Goal: Information Seeking & Learning: Learn about a topic

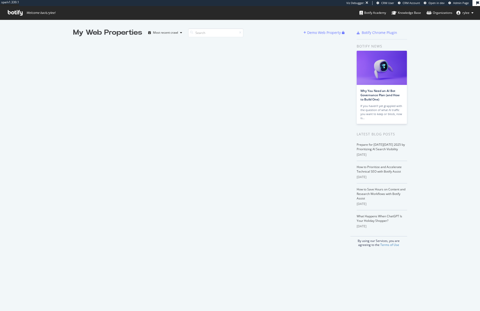
scroll to position [311, 480]
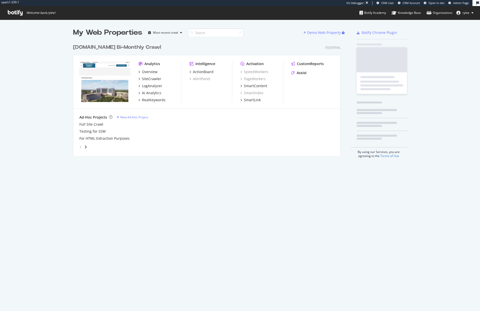
scroll to position [118, 271]
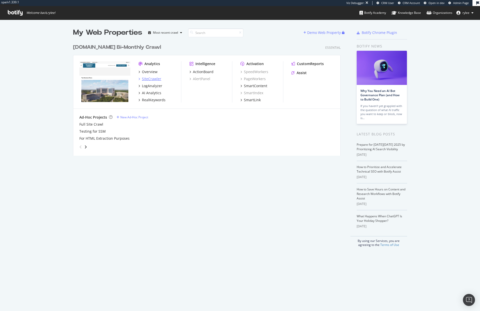
click at [150, 81] on div "SiteCrawler" at bounding box center [151, 78] width 19 height 5
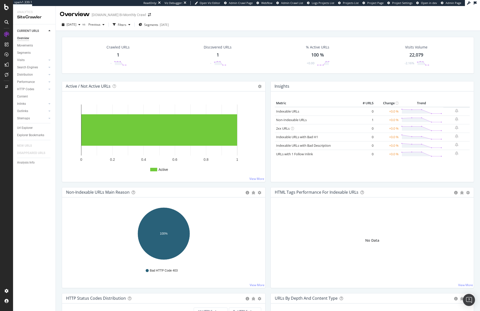
click at [119, 55] on div "1" at bounding box center [118, 55] width 3 height 7
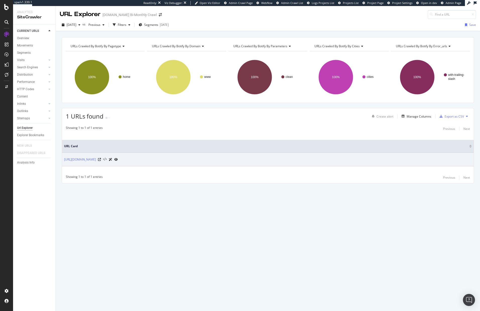
click at [107, 159] on icon at bounding box center [105, 160] width 4 height 4
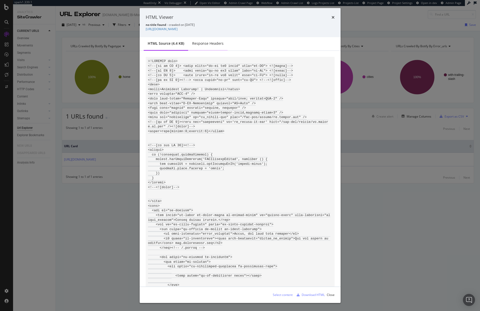
click at [199, 46] on div "Response Headers" at bounding box center [207, 44] width 39 height 14
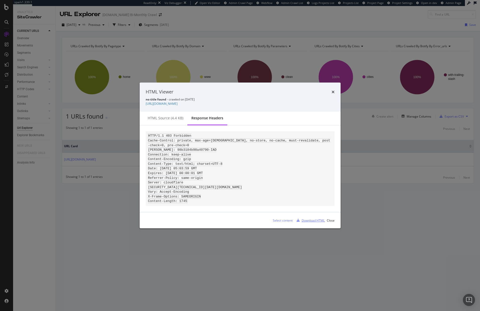
click at [310, 224] on div "Download HTML" at bounding box center [309, 220] width 30 height 8
click at [61, 191] on div "HTML Viewer no title found - crawled on 2025-10-08 https://www.bizjournals.com/…" at bounding box center [240, 155] width 480 height 311
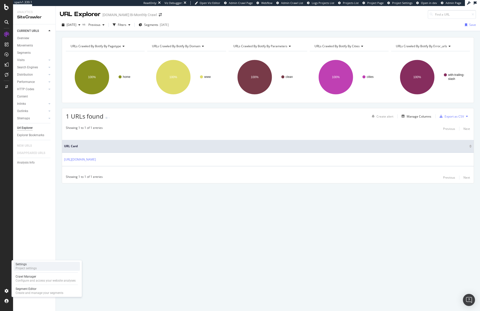
click at [25, 267] on div "Project settings" at bounding box center [26, 268] width 21 height 4
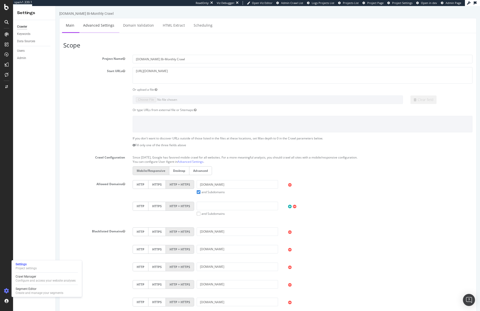
click at [95, 27] on link "Advanced Settings" at bounding box center [98, 25] width 39 height 14
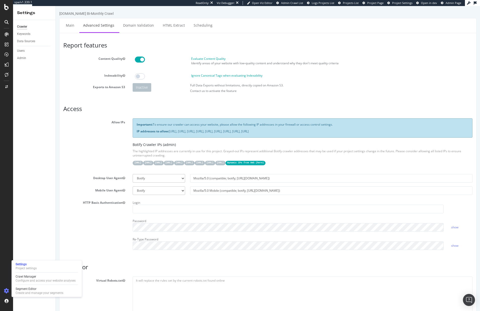
click at [265, 165] on code "Dynamic IPs from AWS ( here )" at bounding box center [245, 163] width 40 height 4
click at [262, 163] on link "here" at bounding box center [260, 162] width 6 height 3
click at [153, 163] on code "44.206.2.192/26" at bounding box center [148, 163] width 10 height 4
drag, startPoint x: 137, startPoint y: 132, endPoint x: 392, endPoint y: 134, distance: 256.0
click at [392, 134] on div "Important: To ensure our crawler can access your website, please allow the foll…" at bounding box center [301, 127] width 339 height 19
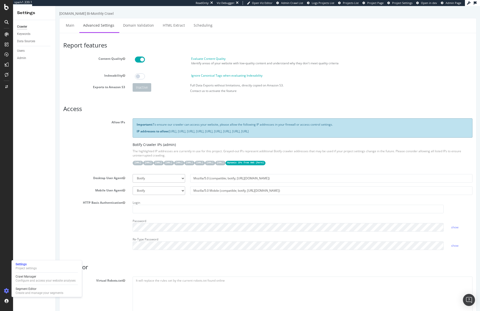
copy p "IP addresses to allow: 31.41.37.0/24, 44.206.2.192/26, 15.235.106.96/27, 52.6.2…"
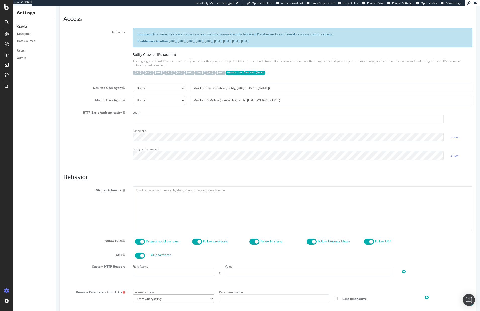
scroll to position [92, 0]
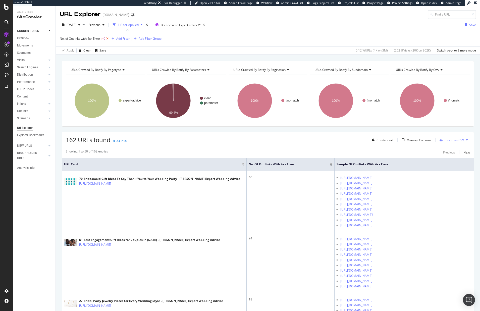
click at [108, 39] on icon at bounding box center [107, 38] width 4 height 5
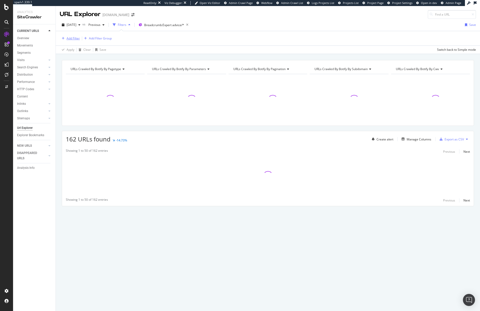
click at [71, 39] on div "Add Filter" at bounding box center [72, 38] width 13 height 4
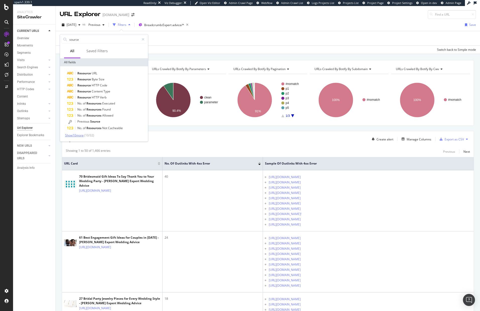
click at [81, 136] on span "Show 10 more" at bounding box center [74, 135] width 19 height 4
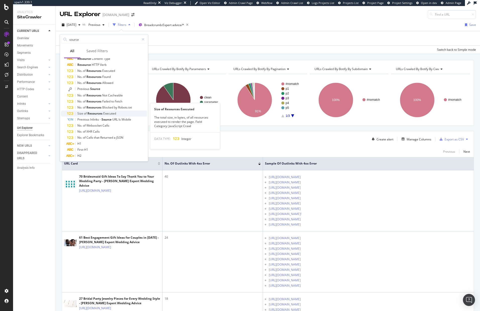
scroll to position [40, 0]
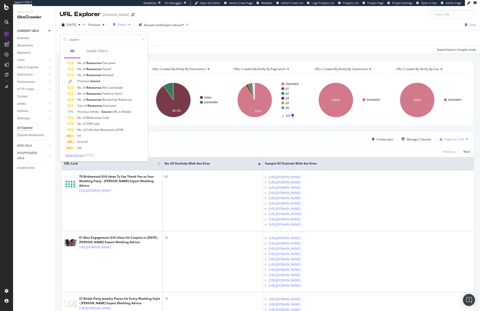
click at [84, 156] on span "Show 10 more" at bounding box center [74, 155] width 19 height 4
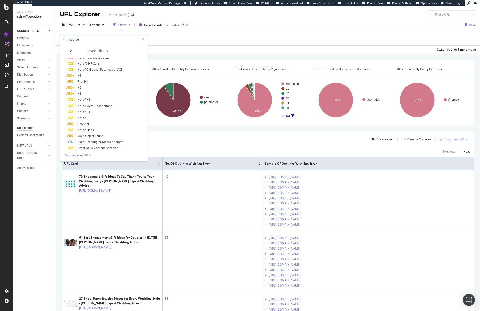
click at [81, 156] on span "Show 2 more" at bounding box center [73, 155] width 17 height 4
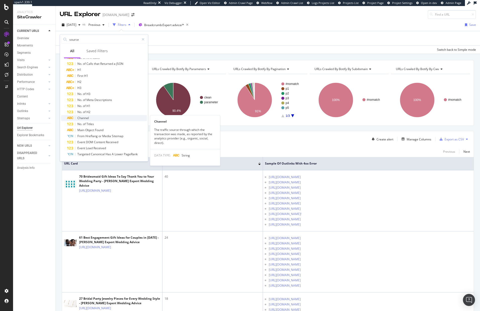
scroll to position [0, 0]
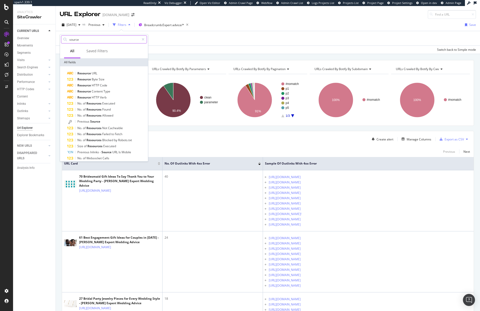
click at [82, 40] on input "source" at bounding box center [104, 40] width 71 height 8
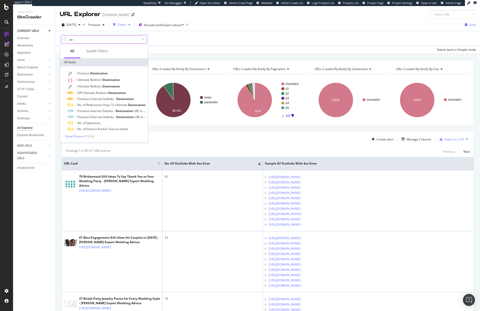
type input "d"
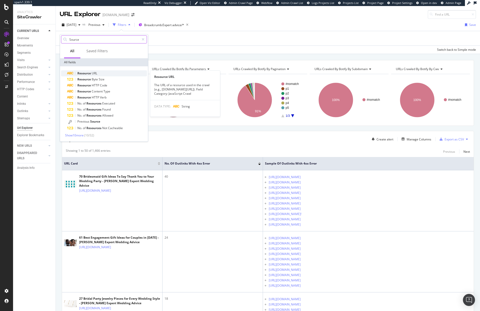
type input "Source"
click at [100, 73] on div "Resource URL" at bounding box center [107, 73] width 80 height 6
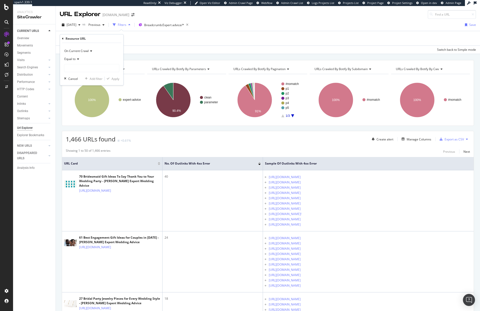
click at [79, 63] on div "Equal to" at bounding box center [91, 63] width 55 height 17
click at [79, 65] on input "text" at bounding box center [91, 68] width 55 height 8
click at [79, 67] on input "text" at bounding box center [91, 68] width 55 height 8
click at [63, 39] on div "Resource URL" at bounding box center [91, 38] width 59 height 9
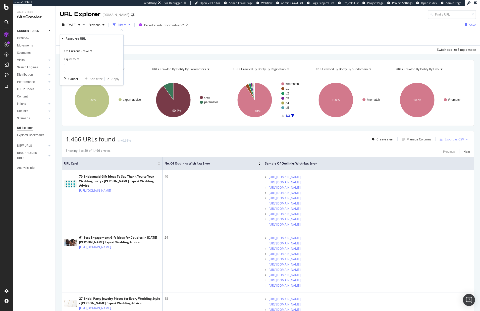
click at [64, 38] on div "Resource URL" at bounding box center [91, 38] width 59 height 9
click at [63, 38] on icon at bounding box center [63, 38] width 2 height 3
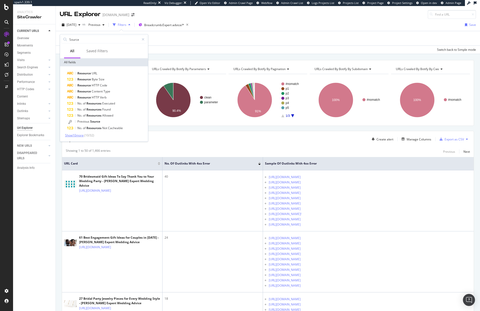
click at [84, 134] on span "Show 10 more" at bounding box center [74, 135] width 19 height 4
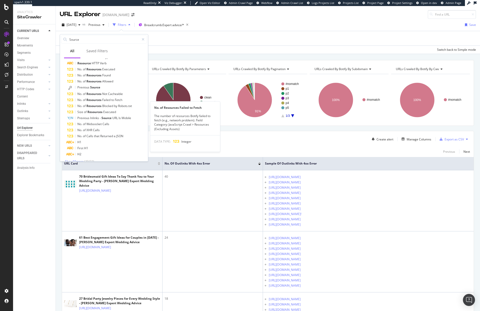
scroll to position [40, 0]
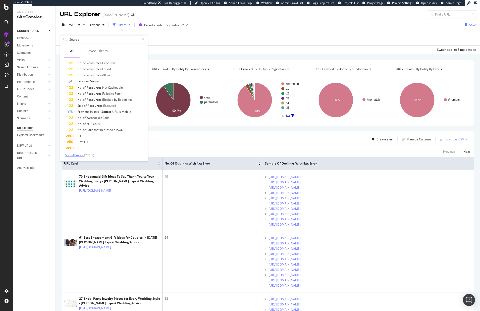
click at [80, 156] on span "Show 10 more" at bounding box center [74, 155] width 19 height 4
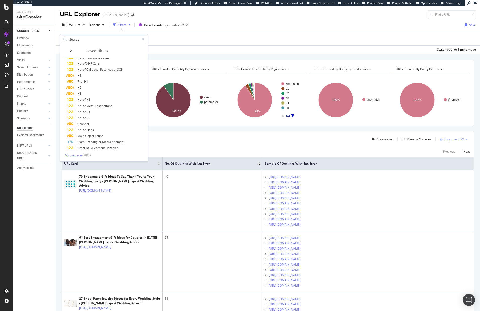
click at [78, 155] on span "Show 2 more" at bounding box center [73, 155] width 17 height 4
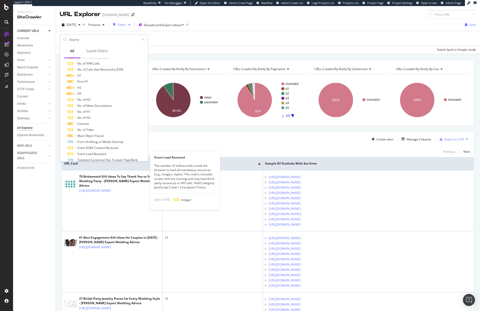
scroll to position [106, 0]
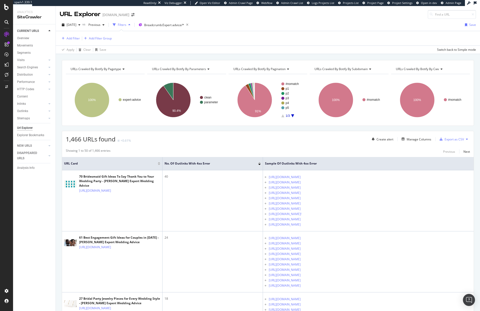
click at [246, 142] on div "1,466 URLs found +0.61% Create alert Manage Columns Export as CSV" at bounding box center [267, 137] width 411 height 12
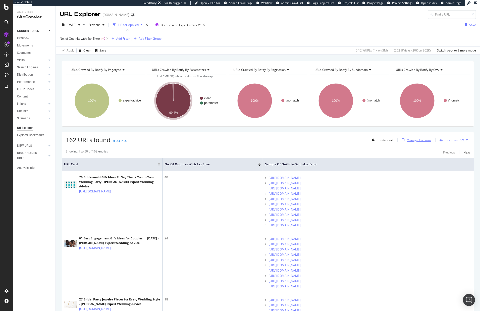
click at [409, 141] on div "Manage Columns" at bounding box center [418, 140] width 25 height 4
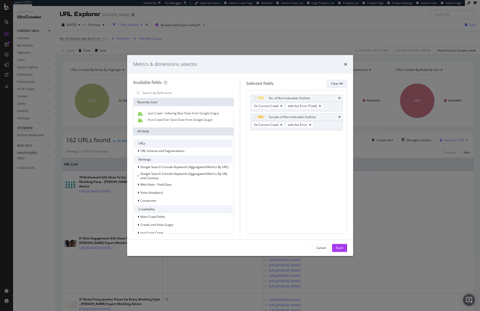
click at [330, 85] on button "Clear All" at bounding box center [336, 84] width 20 height 8
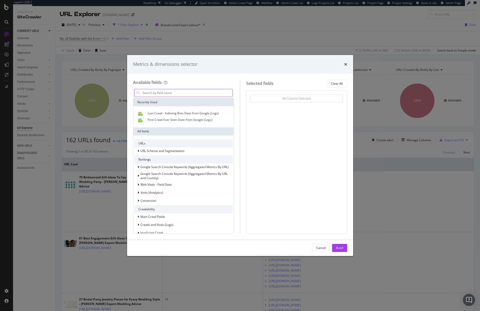
click at [176, 93] on input "modal" at bounding box center [187, 93] width 91 height 8
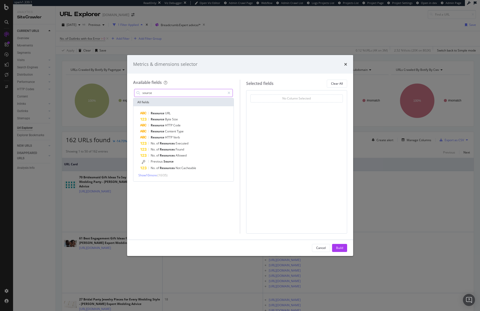
type input "source"
click at [171, 174] on div "Show 10 more ( 10 / 35 )" at bounding box center [183, 175] width 98 height 4
click at [152, 174] on span "Show 10 more" at bounding box center [147, 175] width 19 height 4
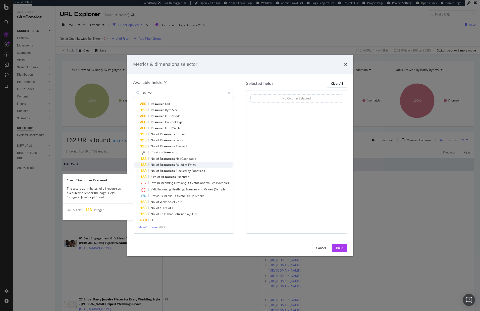
scroll to position [9, 0]
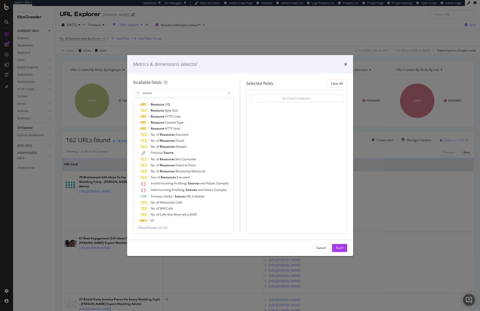
click at [152, 225] on div "Resource URL Resource Byte Size Resource HTTP Code Resource Content Type Resour…" at bounding box center [183, 165] width 98 height 128
click at [152, 227] on span "Show 10 more" at bounding box center [147, 227] width 19 height 4
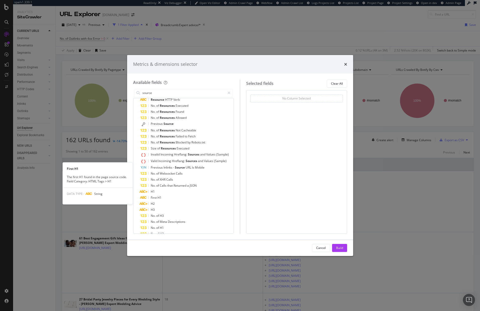
scroll to position [70, 0]
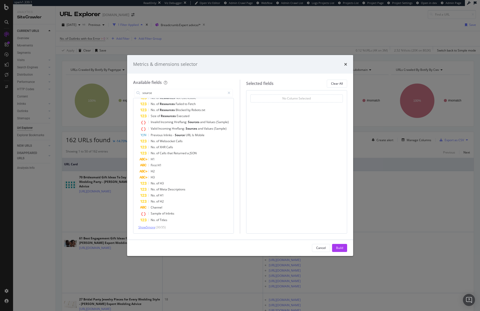
click at [151, 229] on span "Show 5 more" at bounding box center [146, 227] width 17 height 4
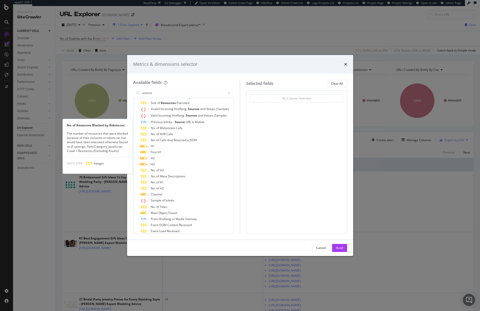
scroll to position [94, 0]
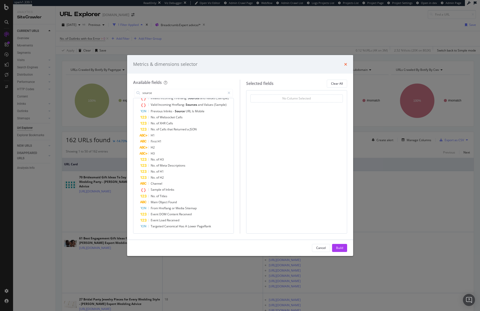
click at [346, 64] on icon "times" at bounding box center [345, 64] width 3 height 4
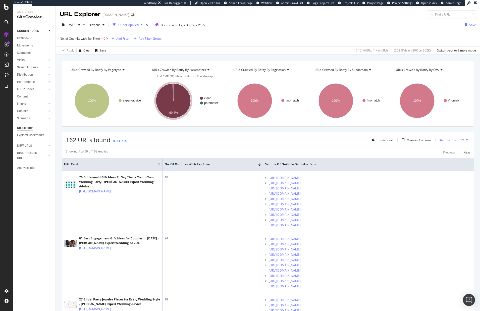
click at [107, 38] on icon at bounding box center [107, 38] width 4 height 5
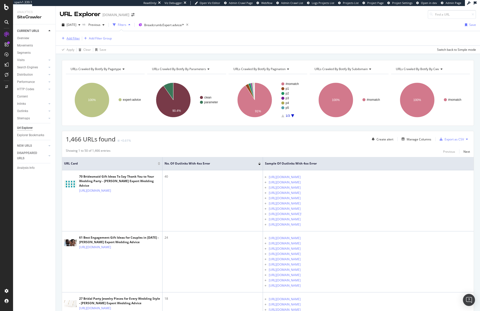
click at [70, 40] on div "Add Filter" at bounding box center [72, 38] width 13 height 4
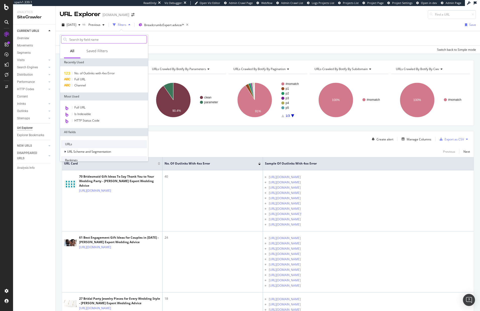
click at [78, 39] on input "text" at bounding box center [108, 40] width 78 height 8
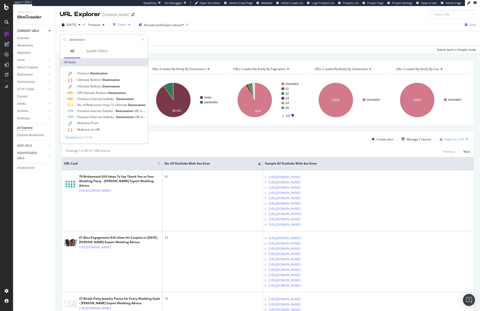
type input "destination"
click at [77, 140] on div "Previous Destination Ultimate Redirect Destination Ultimate Redirect Destinatio…" at bounding box center [104, 104] width 88 height 77
click at [77, 139] on span "Show 3 more" at bounding box center [73, 137] width 17 height 4
click at [106, 72] on span "Destination" at bounding box center [99, 73] width 18 height 4
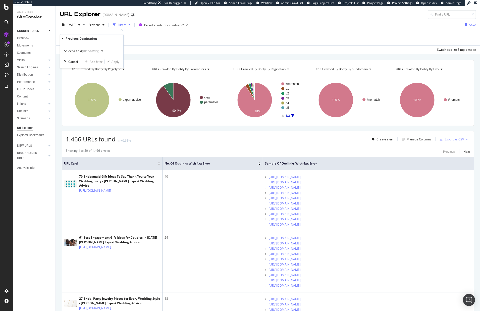
click at [93, 50] on div "(mandatory)" at bounding box center [90, 51] width 17 height 4
click at [62, 39] on icon at bounding box center [63, 38] width 2 height 3
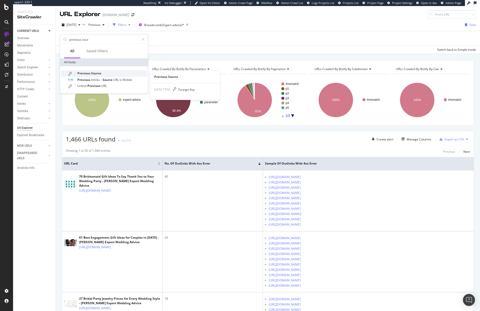
type input "previous sour"
click at [92, 74] on span "Source" at bounding box center [96, 73] width 10 height 4
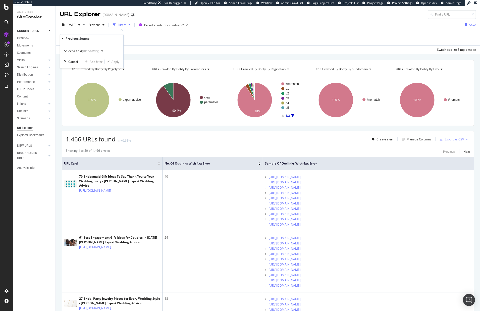
click at [95, 52] on div "(mandatory)" at bounding box center [90, 51] width 17 height 4
click at [98, 59] on input "404" at bounding box center [108, 60] width 71 height 8
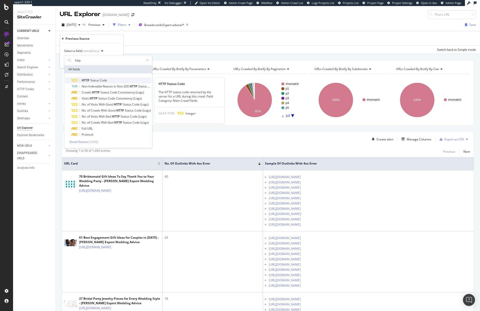
type input "http"
click at [102, 79] on span "Code" at bounding box center [103, 80] width 7 height 4
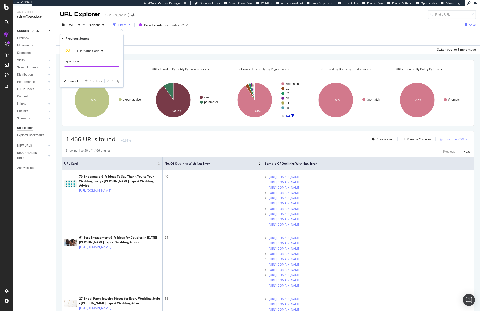
click at [96, 70] on input "number" at bounding box center [91, 70] width 55 height 8
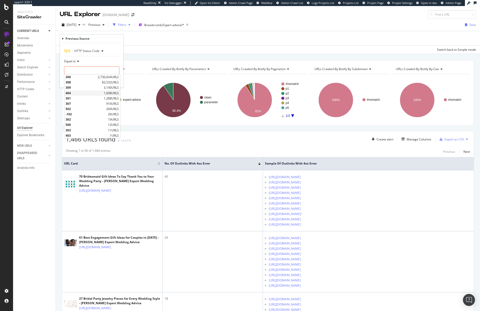
click at [94, 91] on span "404" at bounding box center [83, 93] width 37 height 4
type input "404"
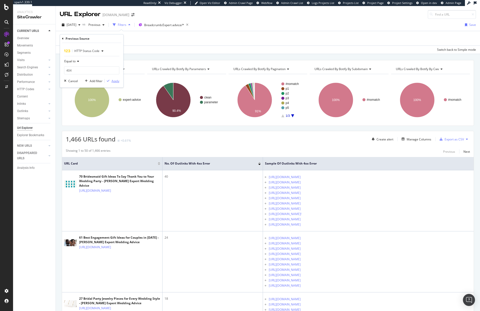
click at [111, 81] on div "button" at bounding box center [108, 80] width 7 height 3
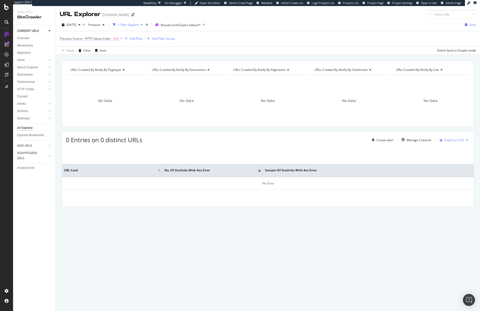
click at [84, 39] on span "Previous Source - HTTP Status Code" at bounding box center [85, 38] width 50 height 4
click at [63, 38] on icon at bounding box center [63, 38] width 2 height 3
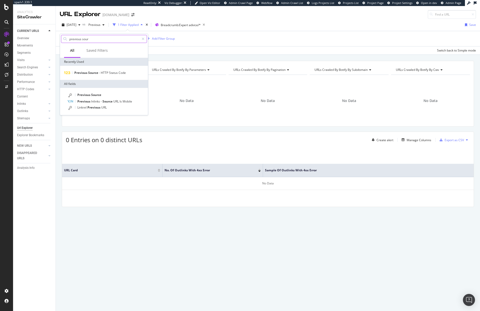
click at [125, 40] on input "previous sour" at bounding box center [104, 39] width 71 height 8
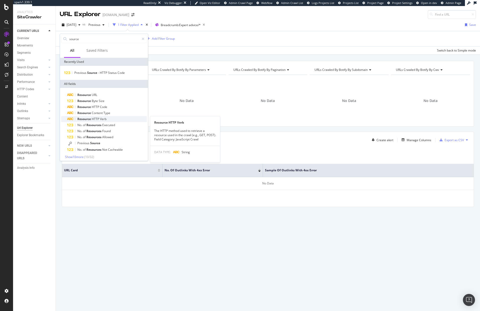
scroll to position [2, 0]
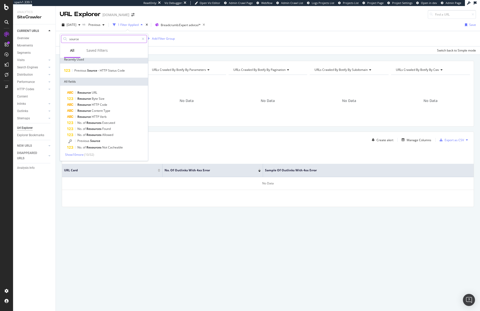
click at [98, 38] on input "source" at bounding box center [104, 39] width 71 height 8
type input "destination"
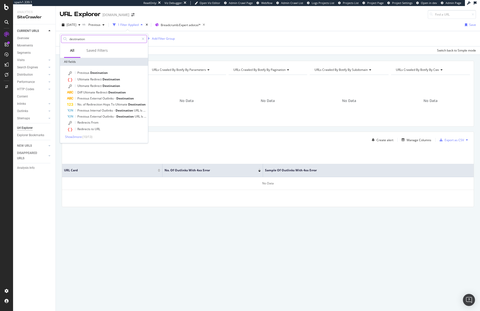
scroll to position [0, 0]
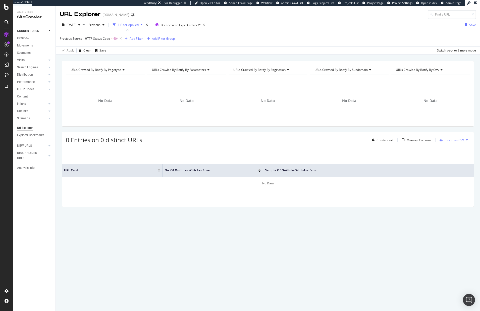
click at [172, 51] on div "Apply Clear Save Switch back to Simple mode" at bounding box center [268, 50] width 424 height 8
click at [96, 37] on span "Previous Source - HTTP Status Code" at bounding box center [85, 38] width 50 height 4
click at [63, 39] on icon at bounding box center [63, 38] width 2 height 3
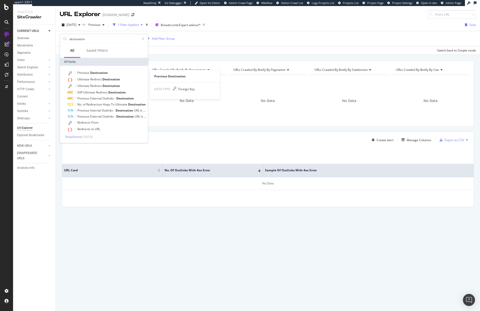
click at [95, 70] on div "Previous Destination" at bounding box center [107, 73] width 80 height 7
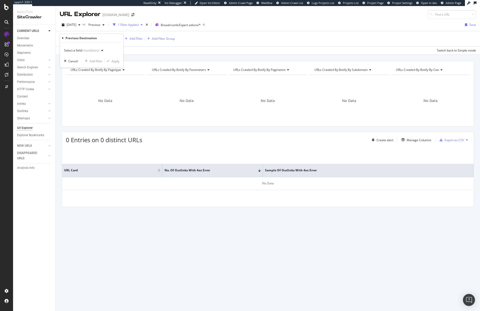
click at [94, 51] on div "(mandatory)" at bounding box center [90, 50] width 17 height 4
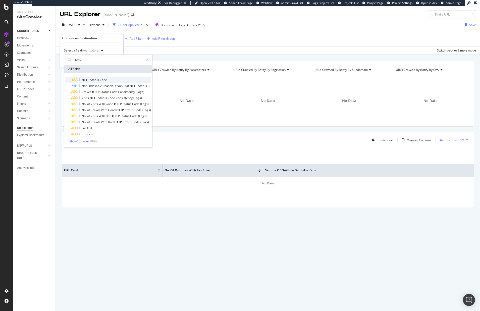
type input "http"
click at [100, 77] on div "HTTP Status Code" at bounding box center [111, 80] width 80 height 6
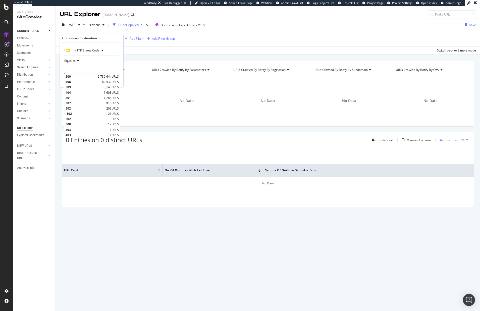
click at [105, 70] on input "number" at bounding box center [91, 70] width 55 height 8
click at [100, 93] on span "404" at bounding box center [83, 92] width 37 height 4
type input "404"
click at [115, 82] on div "Apply" at bounding box center [115, 80] width 8 height 4
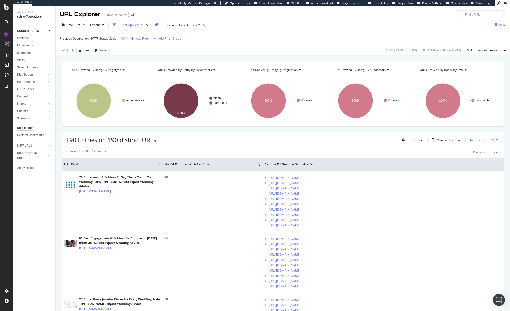
click at [126, 39] on icon at bounding box center [127, 38] width 4 height 5
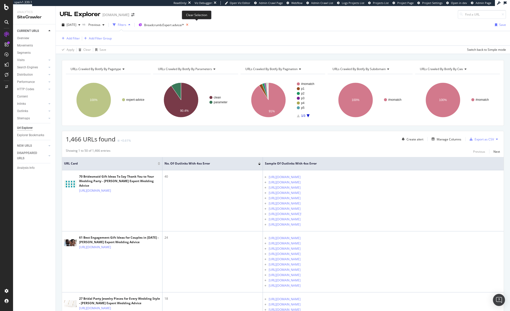
click at [190, 25] on icon at bounding box center [187, 24] width 6 height 7
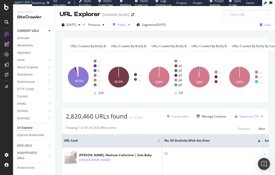
click at [126, 25] on div "Filters" at bounding box center [122, 25] width 9 height 4
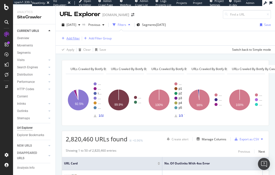
click at [71, 36] on div "Add Filter" at bounding box center [72, 38] width 13 height 4
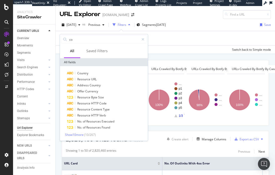
type input "c"
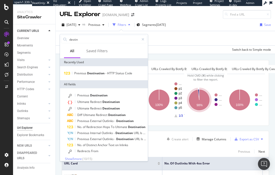
type input "destin"
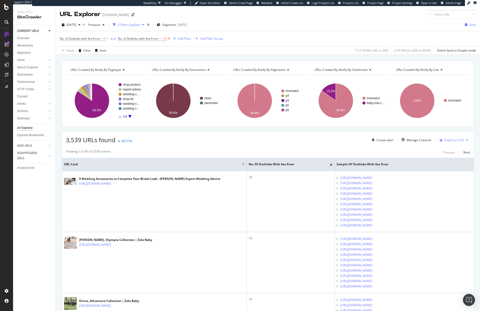
click at [171, 39] on icon at bounding box center [169, 38] width 4 height 5
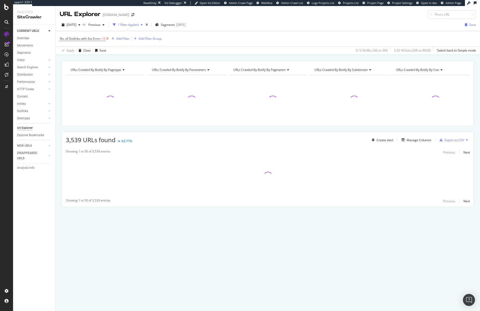
click at [108, 38] on icon at bounding box center [107, 38] width 4 height 5
click at [68, 36] on div "Add Filter" at bounding box center [72, 38] width 13 height 4
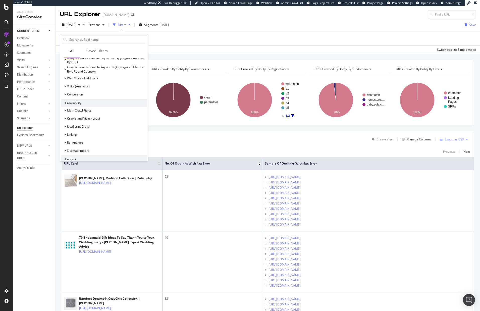
scroll to position [119, 0]
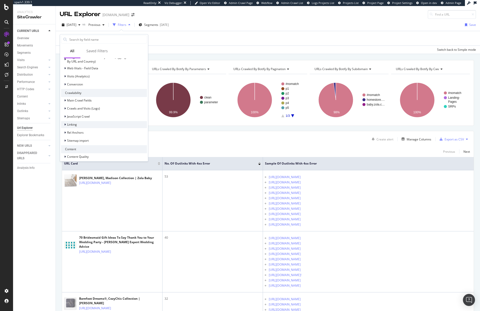
click at [82, 123] on div "Linking" at bounding box center [104, 124] width 86 height 7
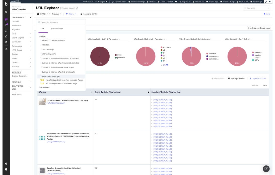
scroll to position [201, 0]
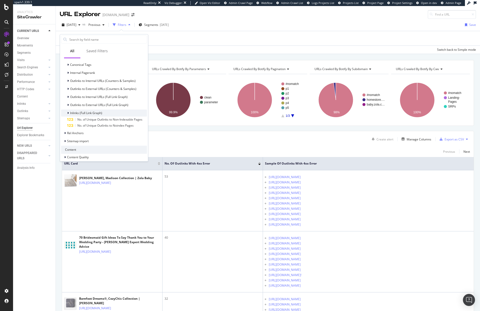
click at [66, 113] on div "Inlinks (Full Link Graph)" at bounding box center [81, 112] width 41 height 5
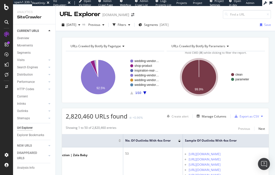
scroll to position [0, 104]
